Goal: Subscribe to service/newsletter

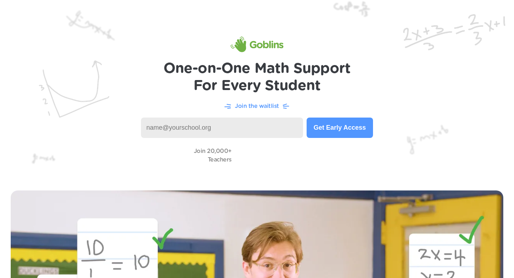
click at [183, 130] on input at bounding box center [222, 127] width 162 height 20
type input "pribaudo@topsfieldps.org"
click at [336, 130] on button "Get Early Access" at bounding box center [340, 127] width 66 height 20
